Goal: Find specific page/section: Find specific page/section

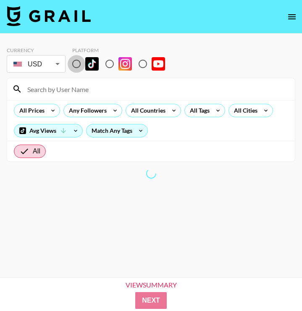
click at [82, 63] on input "radio" at bounding box center [77, 64] width 18 height 18
radio input "true"
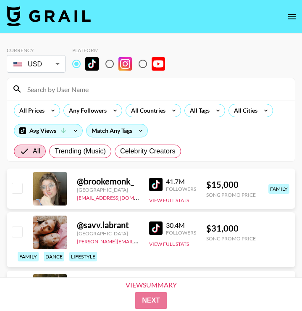
scroll to position [28, 0]
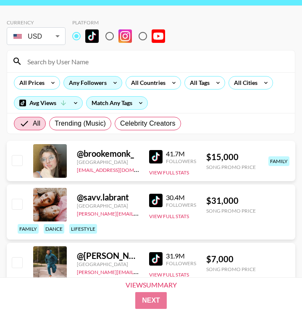
click at [71, 89] on div "Any Followers" at bounding box center [86, 82] width 44 height 13
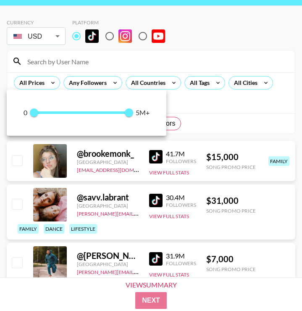
click at [79, 80] on div at bounding box center [151, 155] width 302 height 311
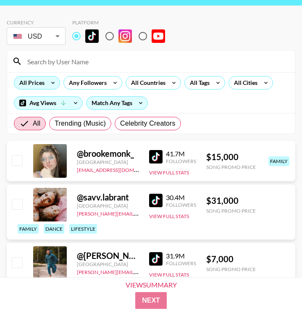
click at [48, 84] on icon at bounding box center [52, 82] width 13 height 13
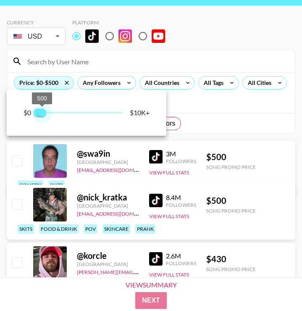
type input "750"
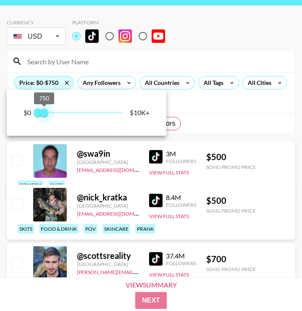
drag, startPoint x: 99, startPoint y: 114, endPoint x: 44, endPoint y: 113, distance: 55.0
click at [44, 113] on span "750" at bounding box center [44, 112] width 8 height 8
click at [228, 111] on div at bounding box center [151, 155] width 302 height 311
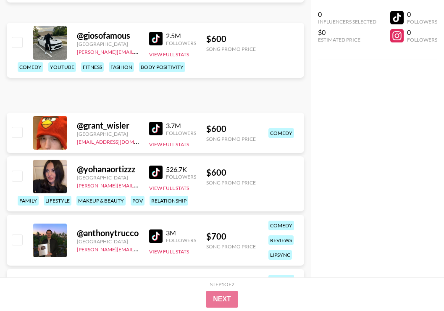
scroll to position [1034, 0]
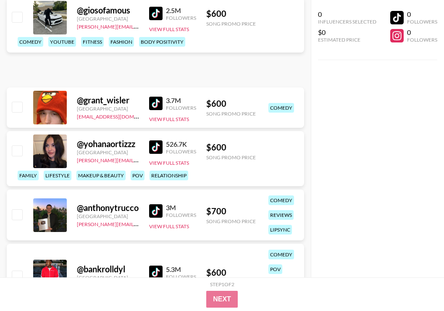
click at [159, 148] on img at bounding box center [155, 146] width 13 height 13
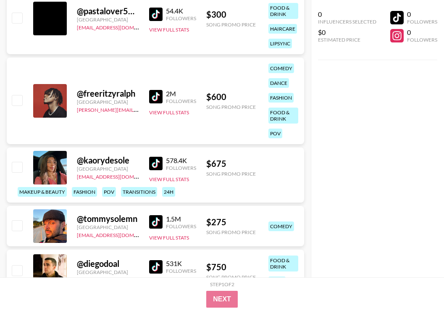
scroll to position [1762, 0]
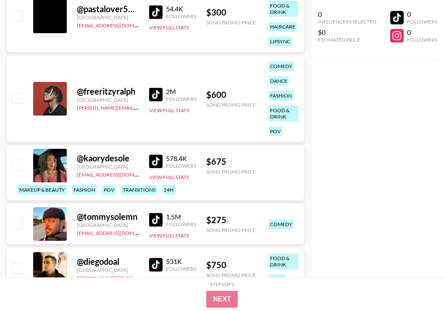
click at [160, 161] on img at bounding box center [155, 160] width 13 height 13
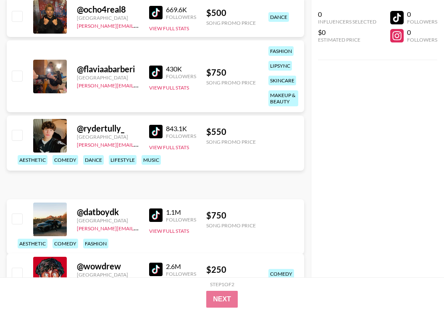
scroll to position [3953, 0]
